Goal: Find specific page/section: Find specific page/section

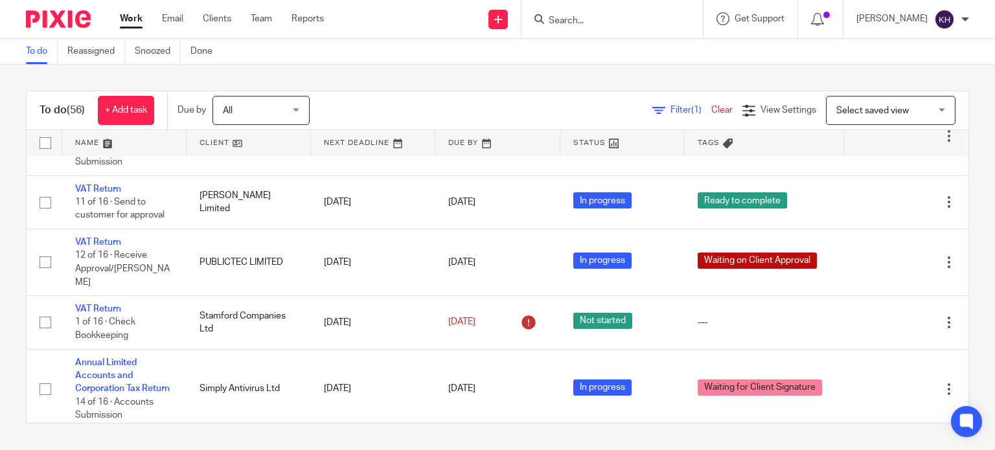
scroll to position [65, 0]
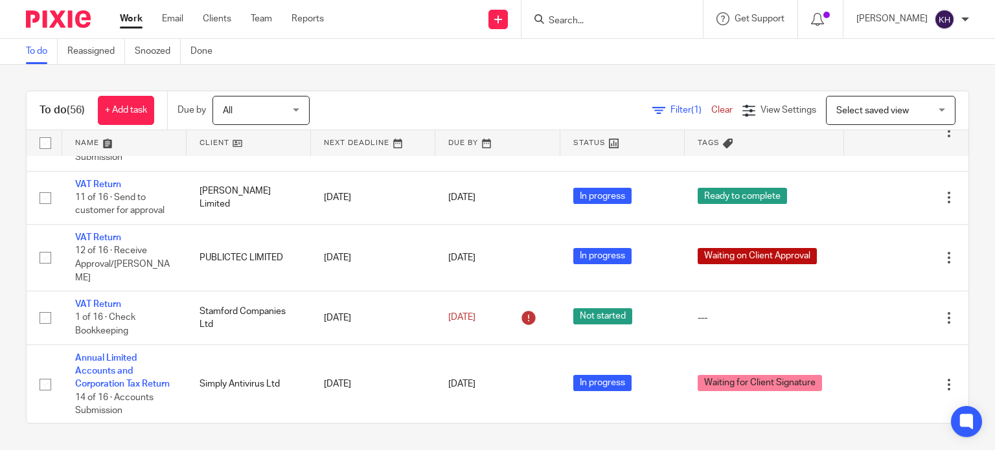
click at [651, 28] on div at bounding box center [612, 19] width 181 height 38
click at [641, 23] on input "Search" at bounding box center [605, 22] width 117 height 12
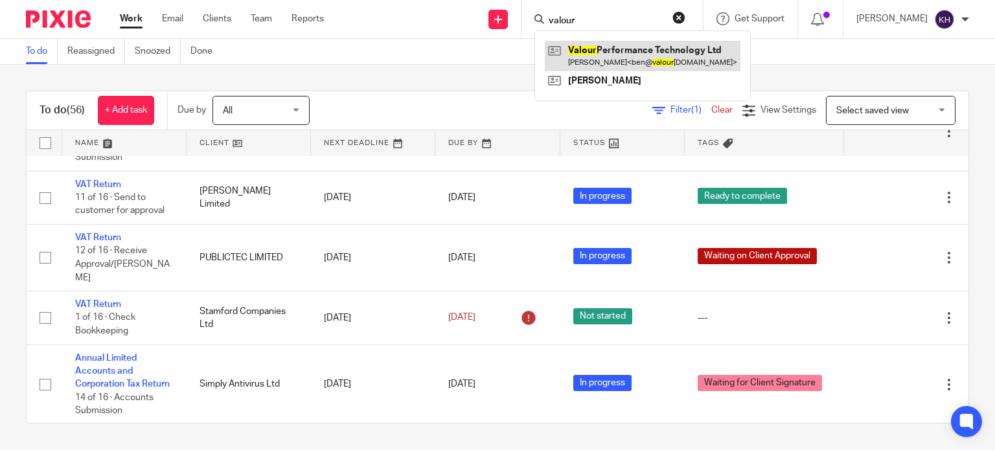
type input "valour"
click at [676, 45] on link at bounding box center [643, 56] width 196 height 30
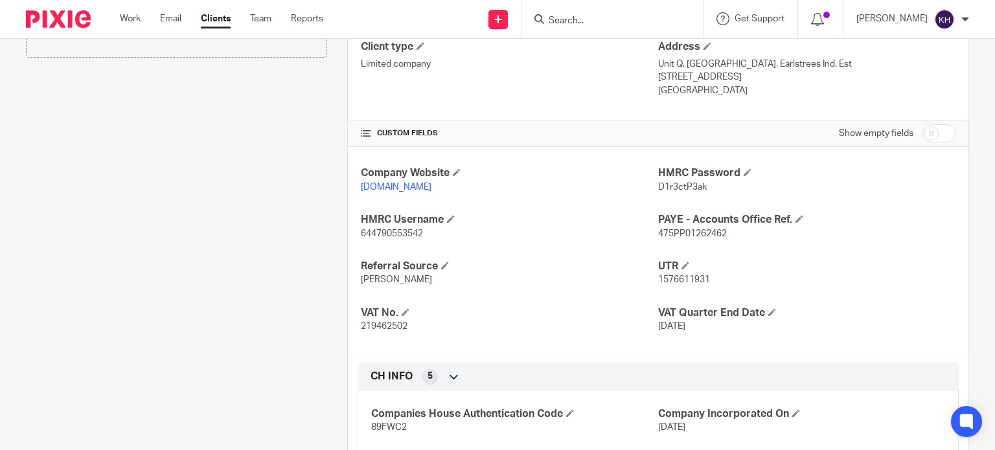
scroll to position [389, 0]
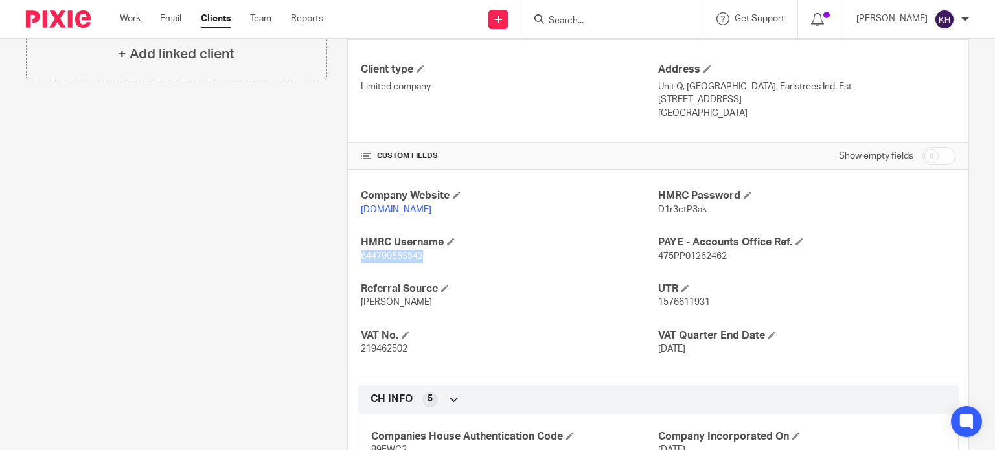
drag, startPoint x: 423, startPoint y: 253, endPoint x: 351, endPoint y: 256, distance: 72.0
click at [351, 256] on div "Company Website [DOMAIN_NAME] HMRC Password D1r3ctP3ak HMRC Username 6447905535…" at bounding box center [658, 272] width 621 height 205
drag, startPoint x: 431, startPoint y: 255, endPoint x: 384, endPoint y: 255, distance: 47.3
copy span "644790553542"
drag, startPoint x: 651, startPoint y: 204, endPoint x: 705, endPoint y: 203, distance: 54.4
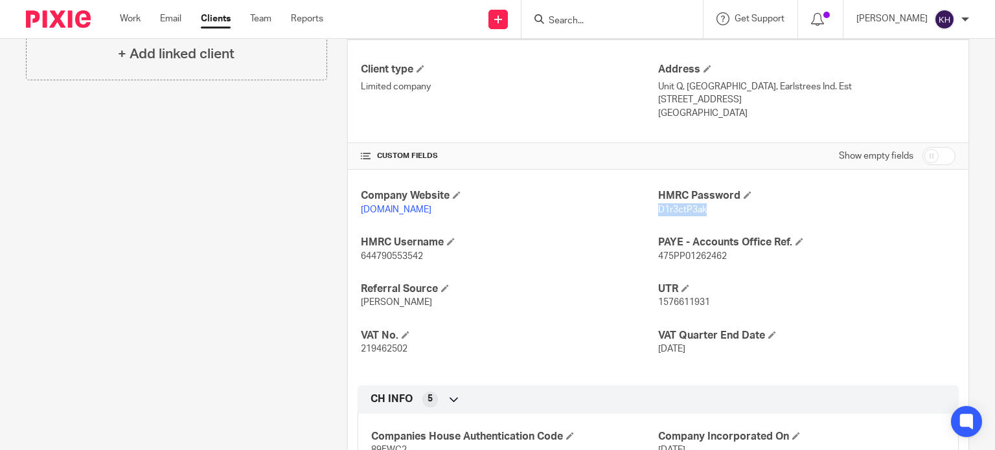
click at [705, 203] on p "D1r3ctP3ak" at bounding box center [806, 209] width 297 height 13
copy span "D1r3ctP3ak"
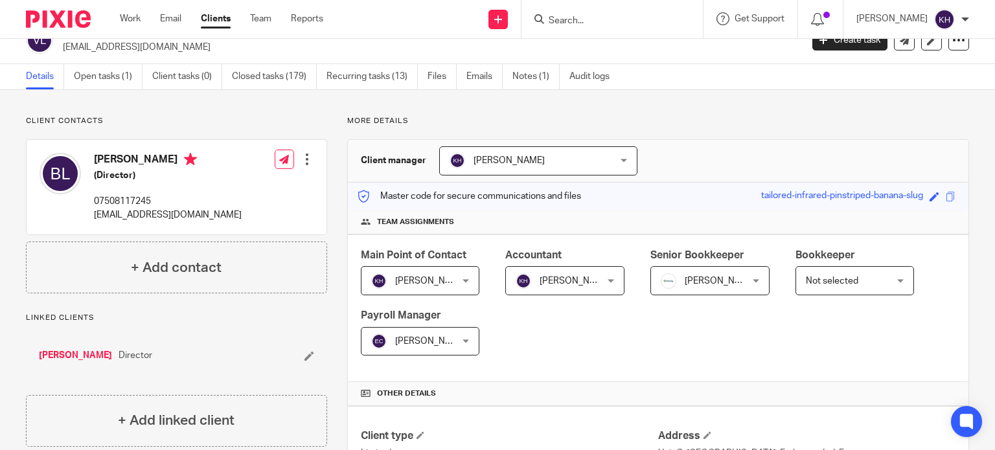
scroll to position [0, 0]
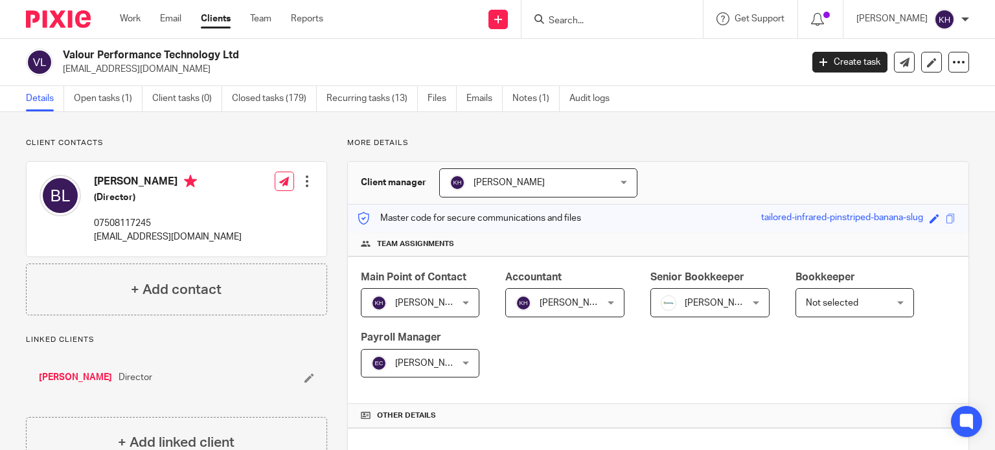
click at [602, 21] on input "Search" at bounding box center [605, 22] width 117 height 12
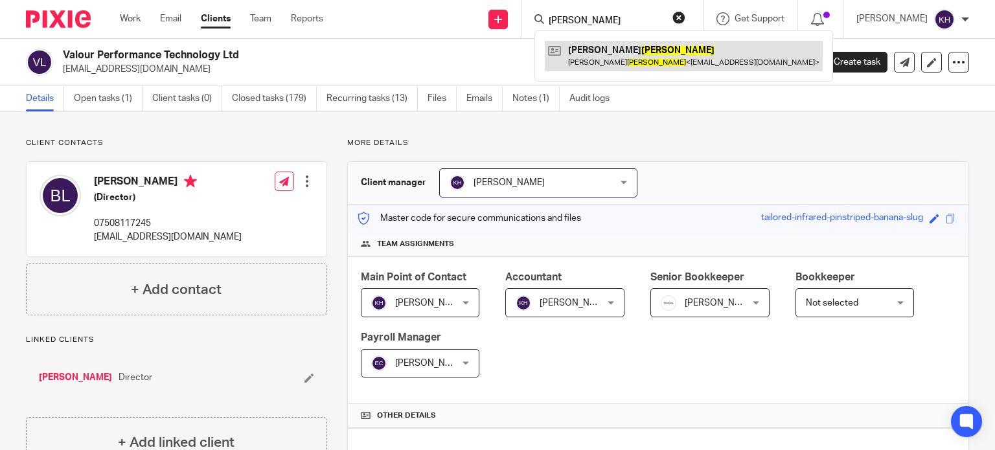
type input "sabey"
click at [645, 57] on link at bounding box center [684, 56] width 278 height 30
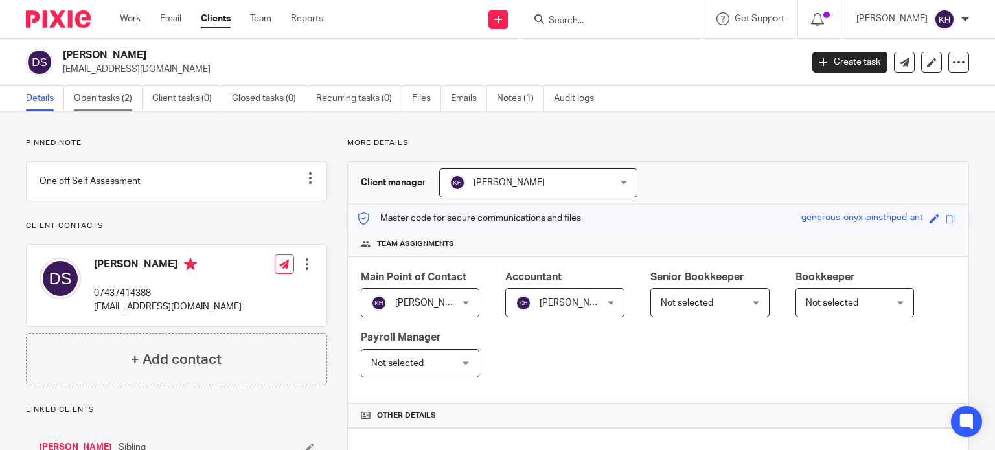
click at [117, 98] on link "Open tasks (2)" at bounding box center [108, 98] width 69 height 25
